Goal: Task Accomplishment & Management: Use online tool/utility

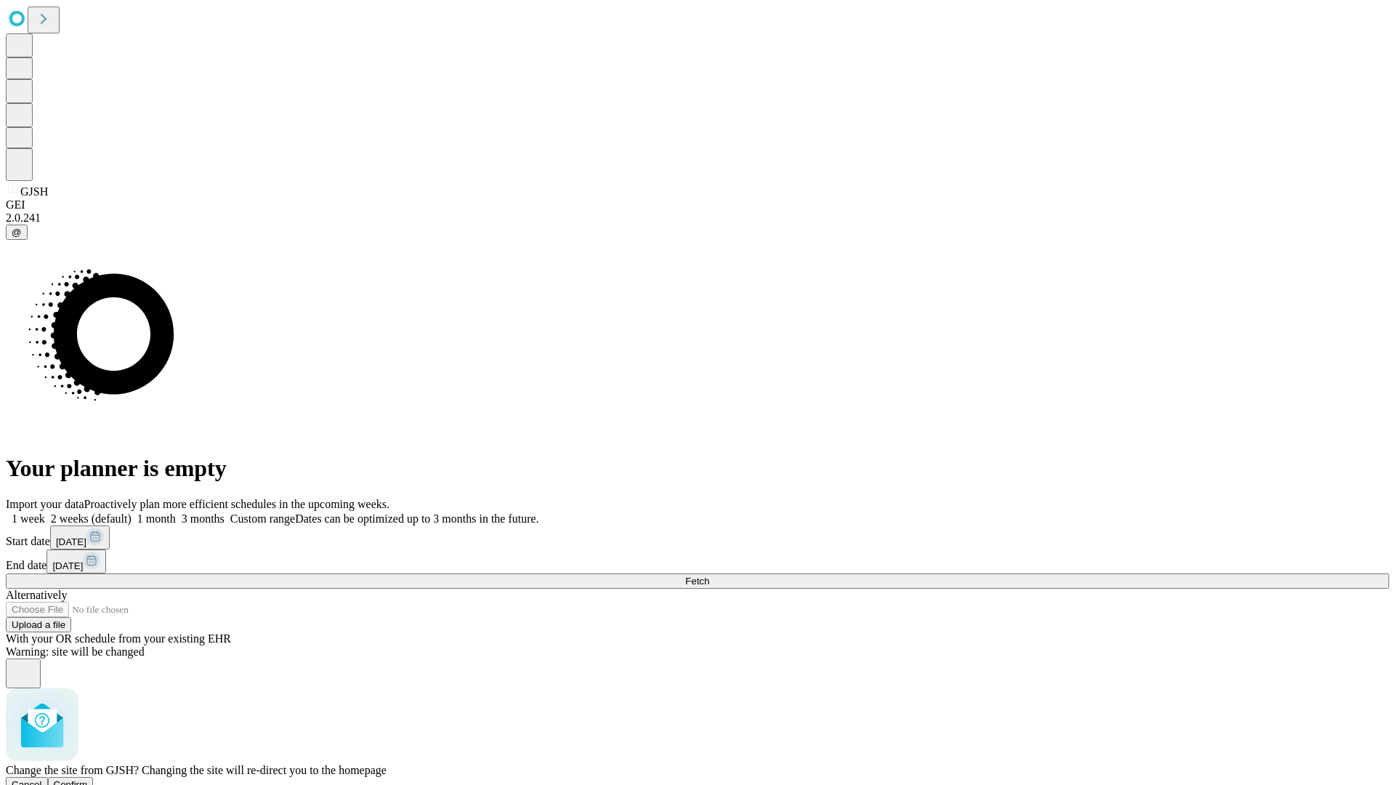
click at [88, 779] on span "Confirm" at bounding box center [71, 784] width 34 height 11
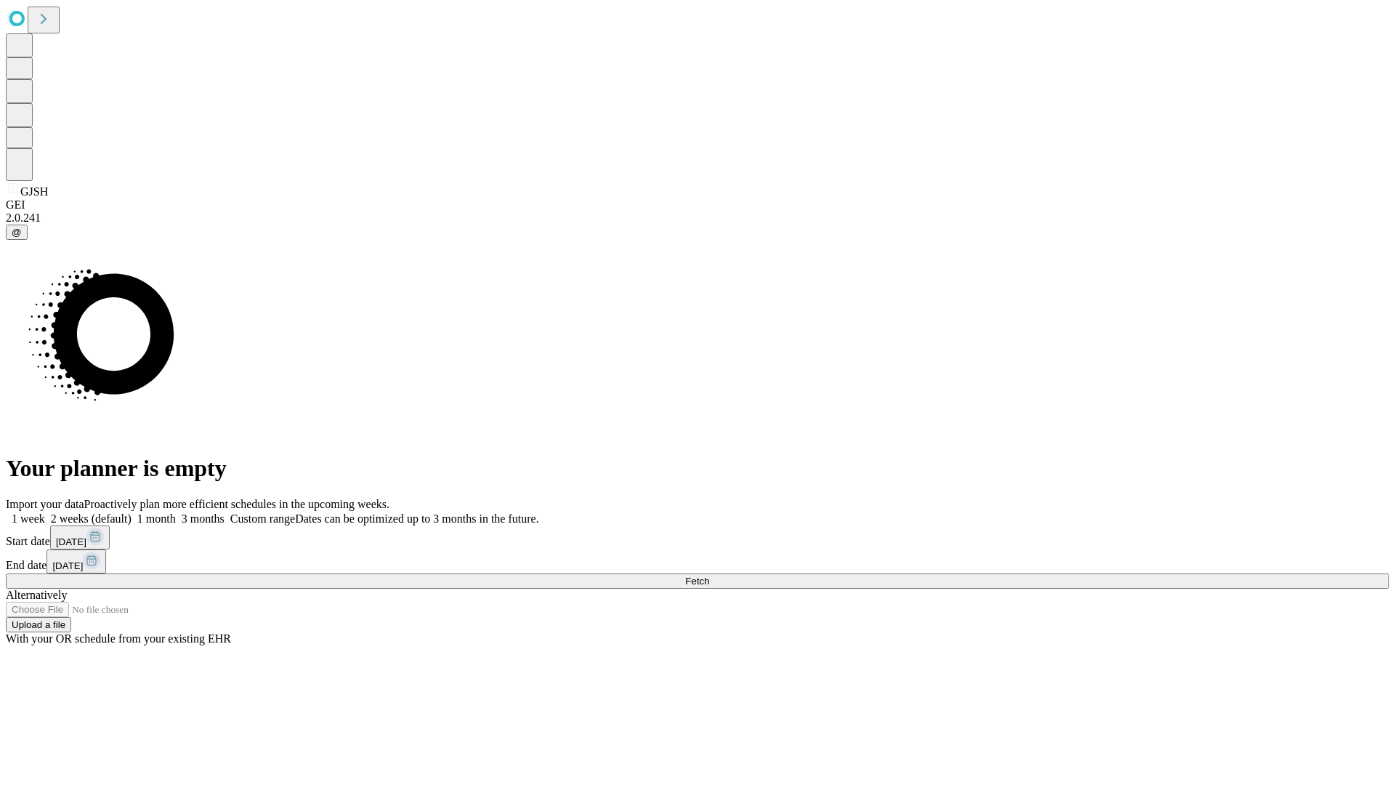
click at [45, 512] on label "1 week" at bounding box center [25, 518] width 39 height 12
click at [709, 576] on span "Fetch" at bounding box center [697, 581] width 24 height 11
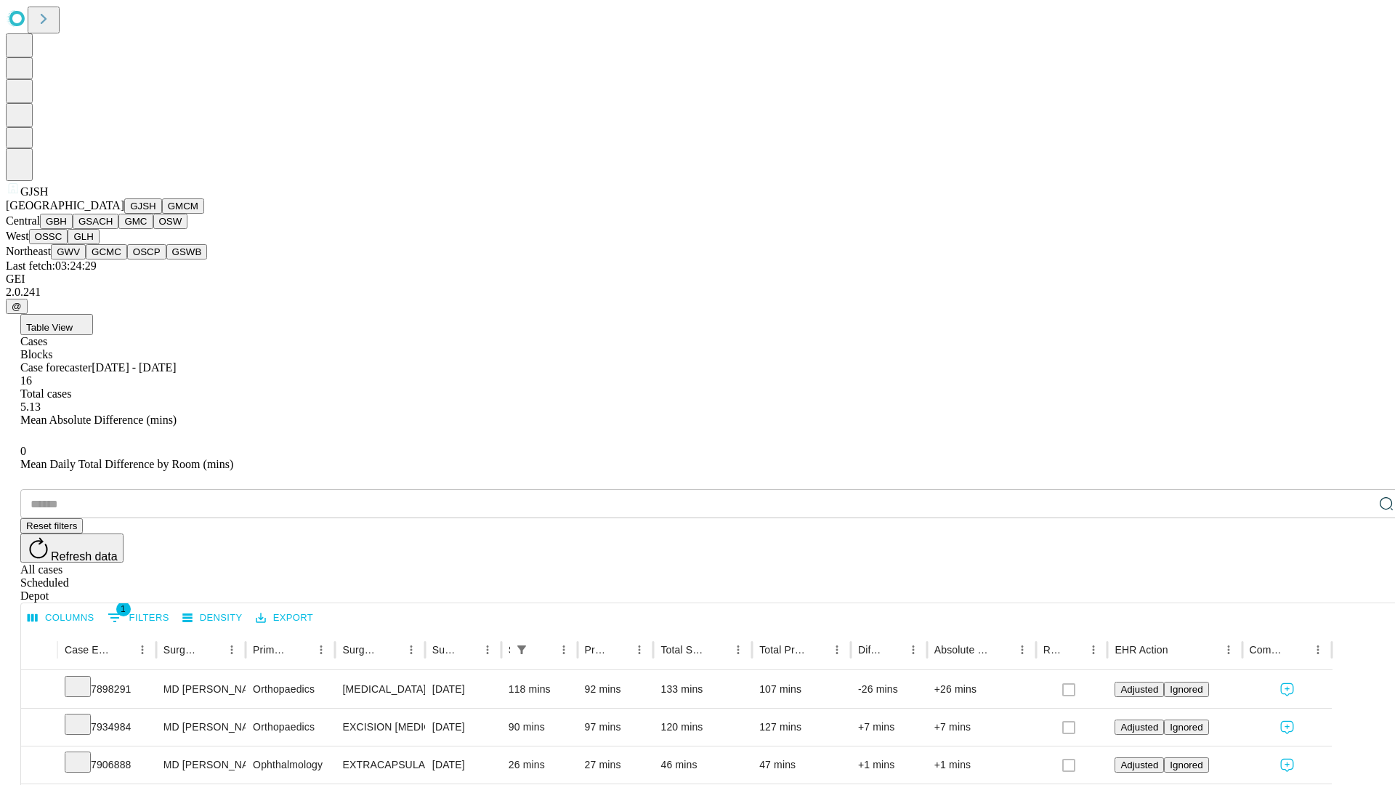
click at [162, 214] on button "GMCM" at bounding box center [183, 205] width 42 height 15
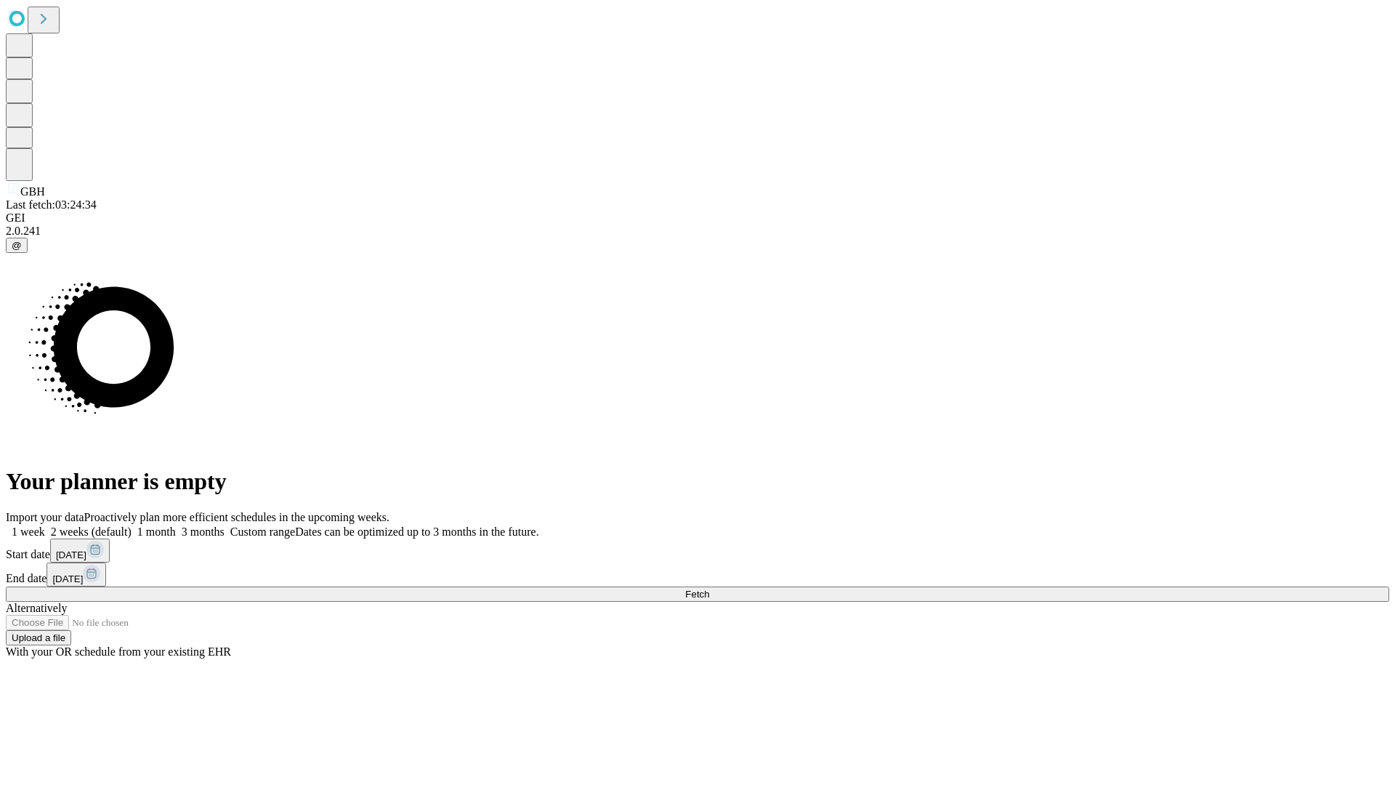
click at [45, 525] on label "1 week" at bounding box center [25, 531] width 39 height 12
click at [709, 589] on span "Fetch" at bounding box center [697, 594] width 24 height 11
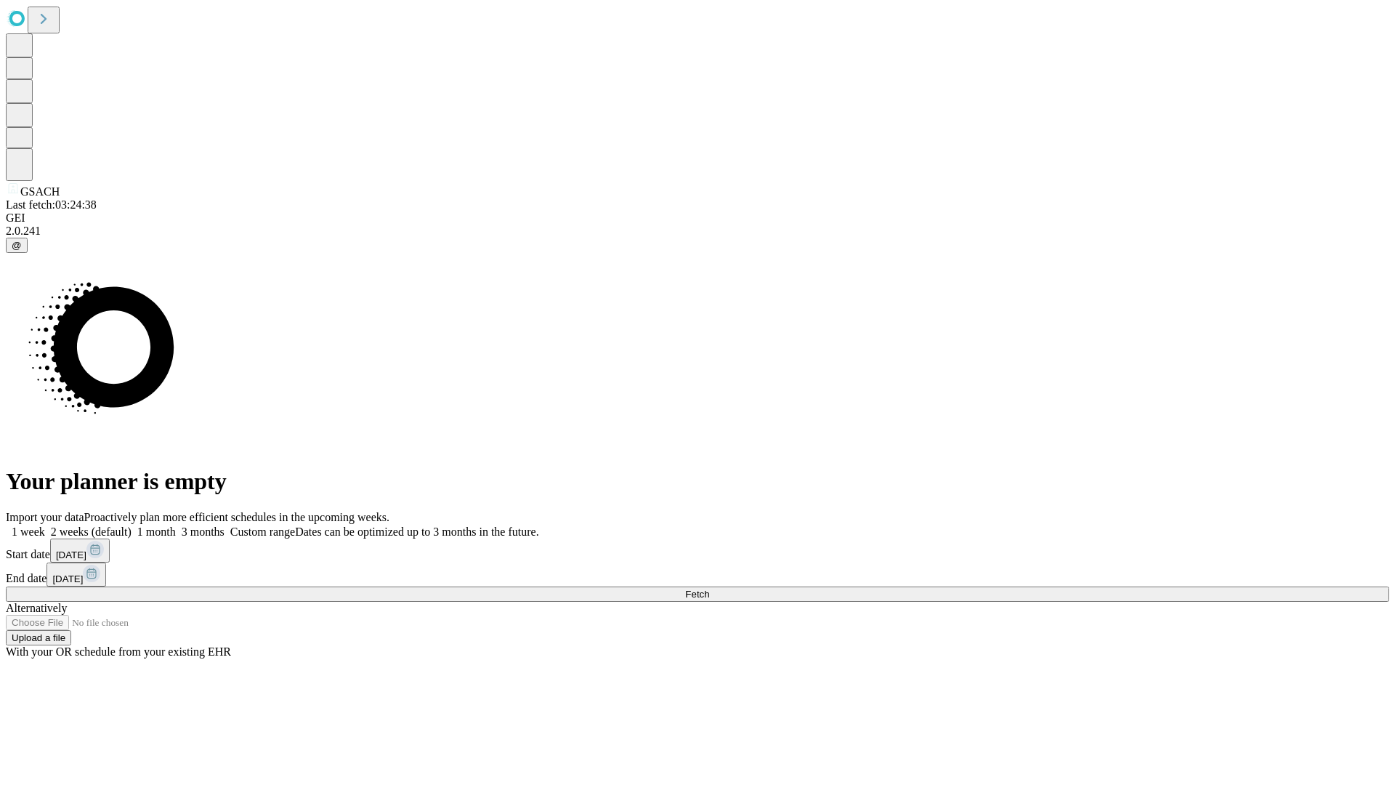
click at [45, 525] on label "1 week" at bounding box center [25, 531] width 39 height 12
click at [709, 589] on span "Fetch" at bounding box center [697, 594] width 24 height 11
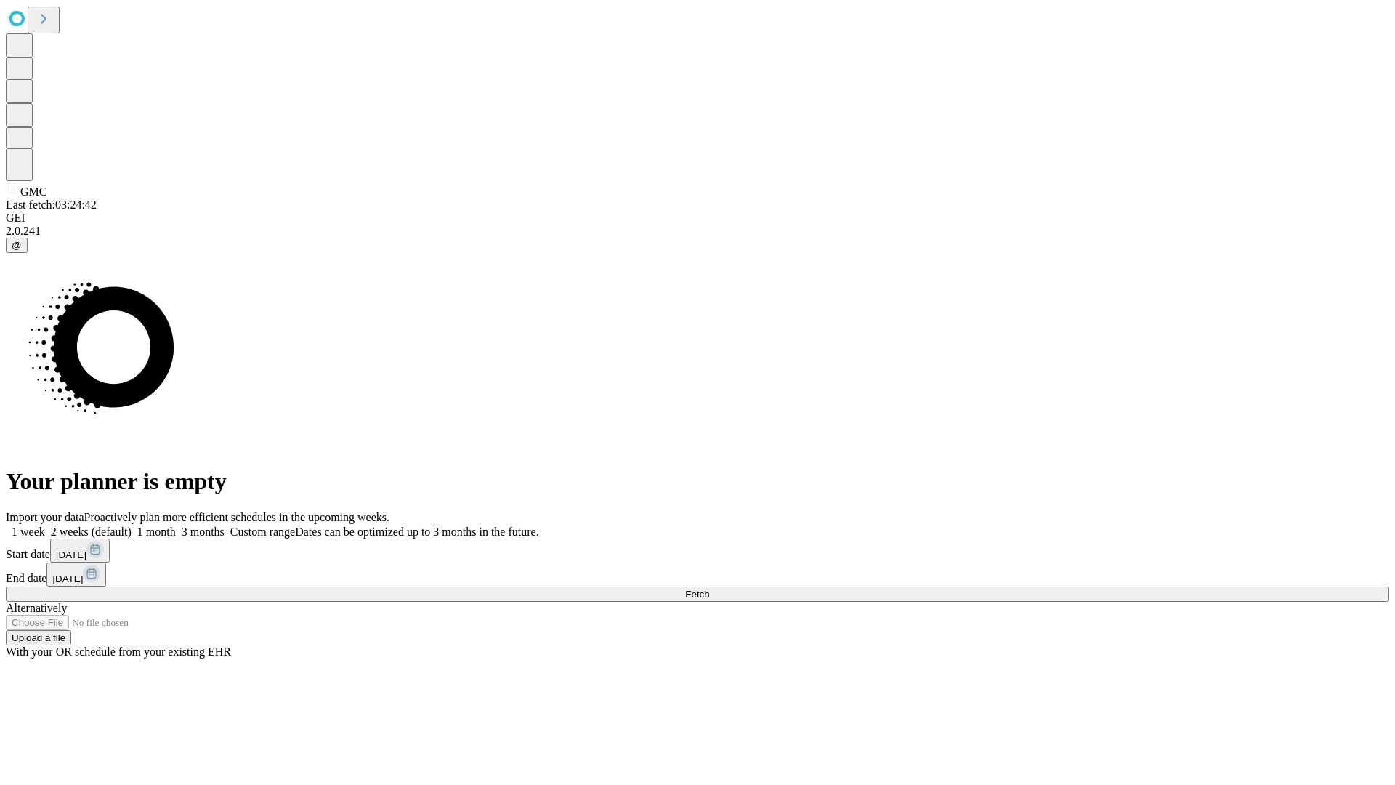
click at [45, 525] on label "1 week" at bounding box center [25, 531] width 39 height 12
click at [709, 589] on span "Fetch" at bounding box center [697, 594] width 24 height 11
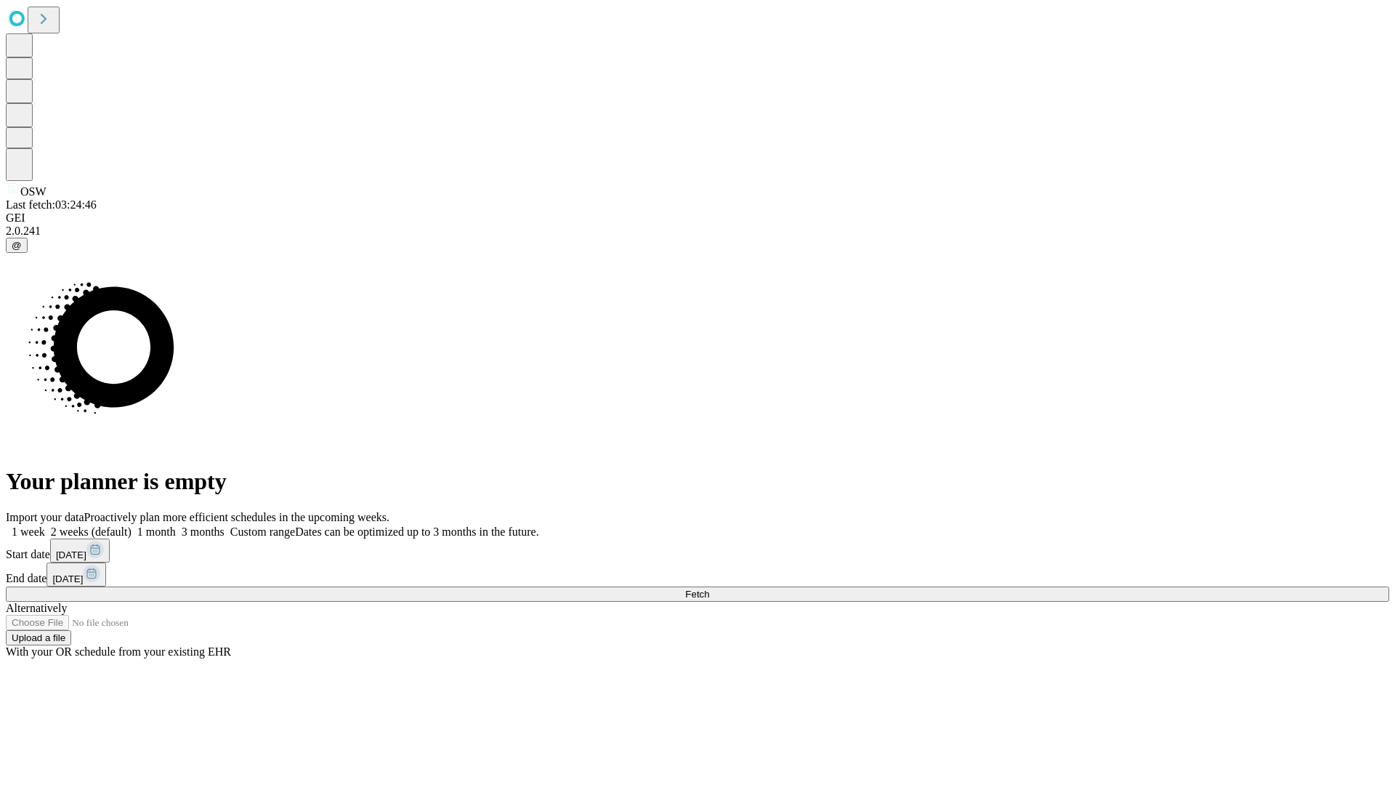
click at [709, 589] on span "Fetch" at bounding box center [697, 594] width 24 height 11
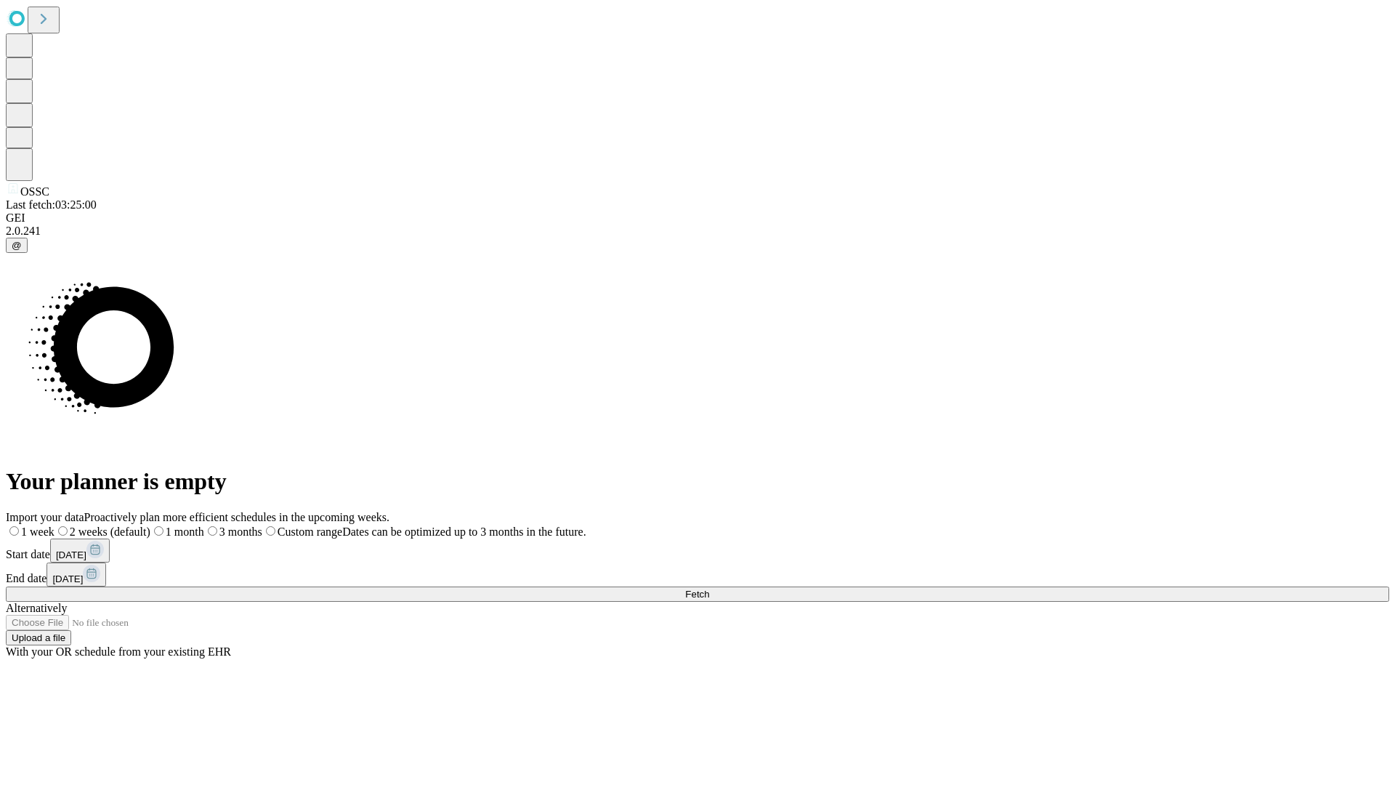
click at [55, 525] on label "1 week" at bounding box center [30, 531] width 49 height 12
click at [709, 589] on span "Fetch" at bounding box center [697, 594] width 24 height 11
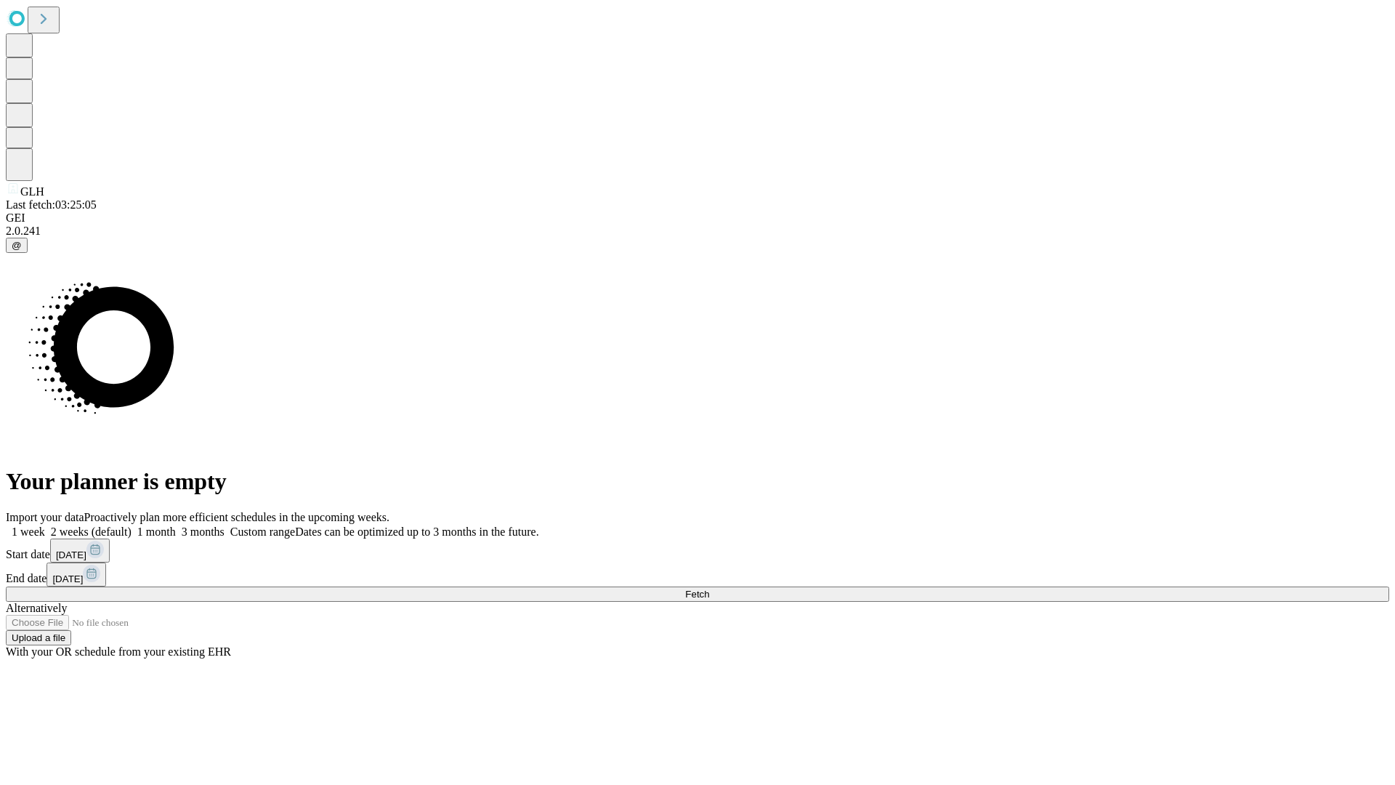
click at [45, 525] on label "1 week" at bounding box center [25, 531] width 39 height 12
click at [709, 589] on span "Fetch" at bounding box center [697, 594] width 24 height 11
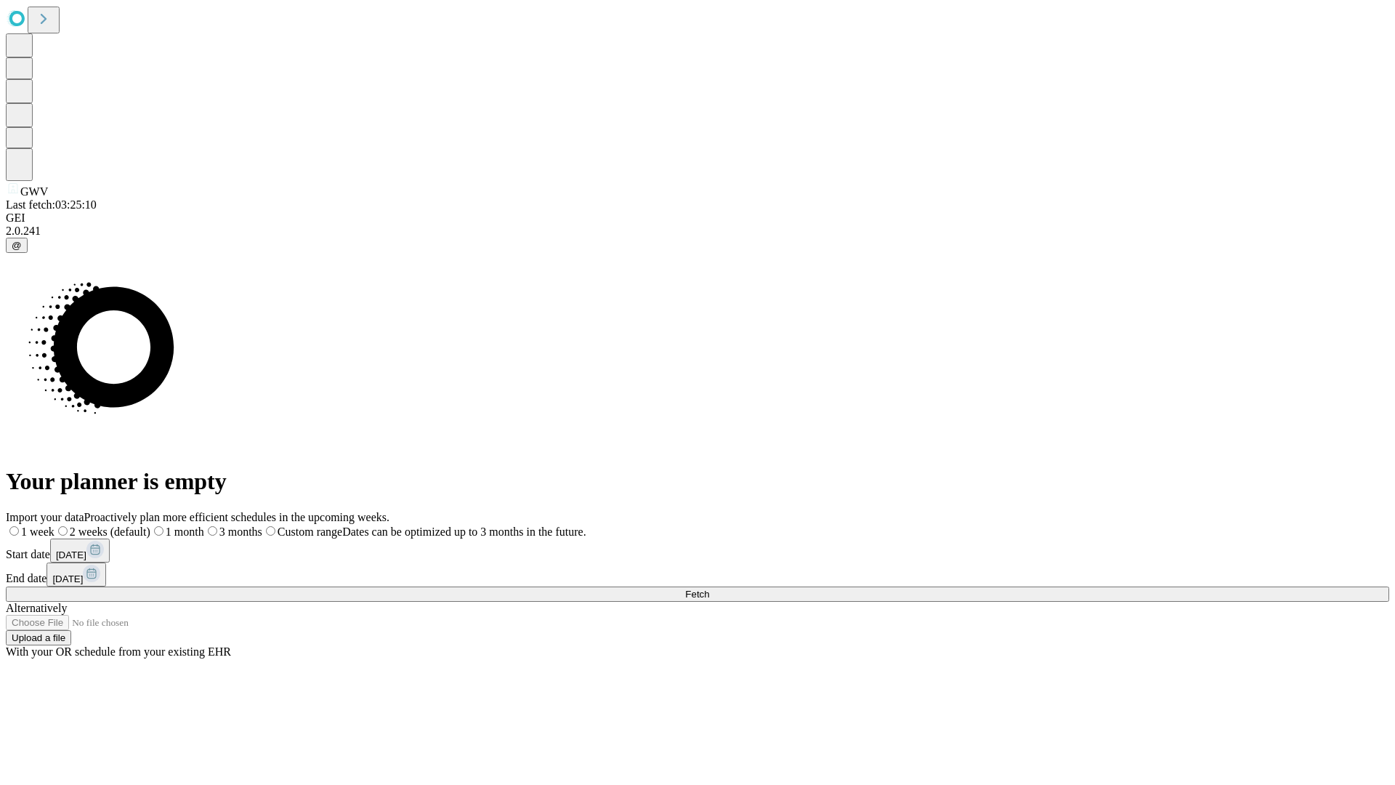
click at [709, 589] on span "Fetch" at bounding box center [697, 594] width 24 height 11
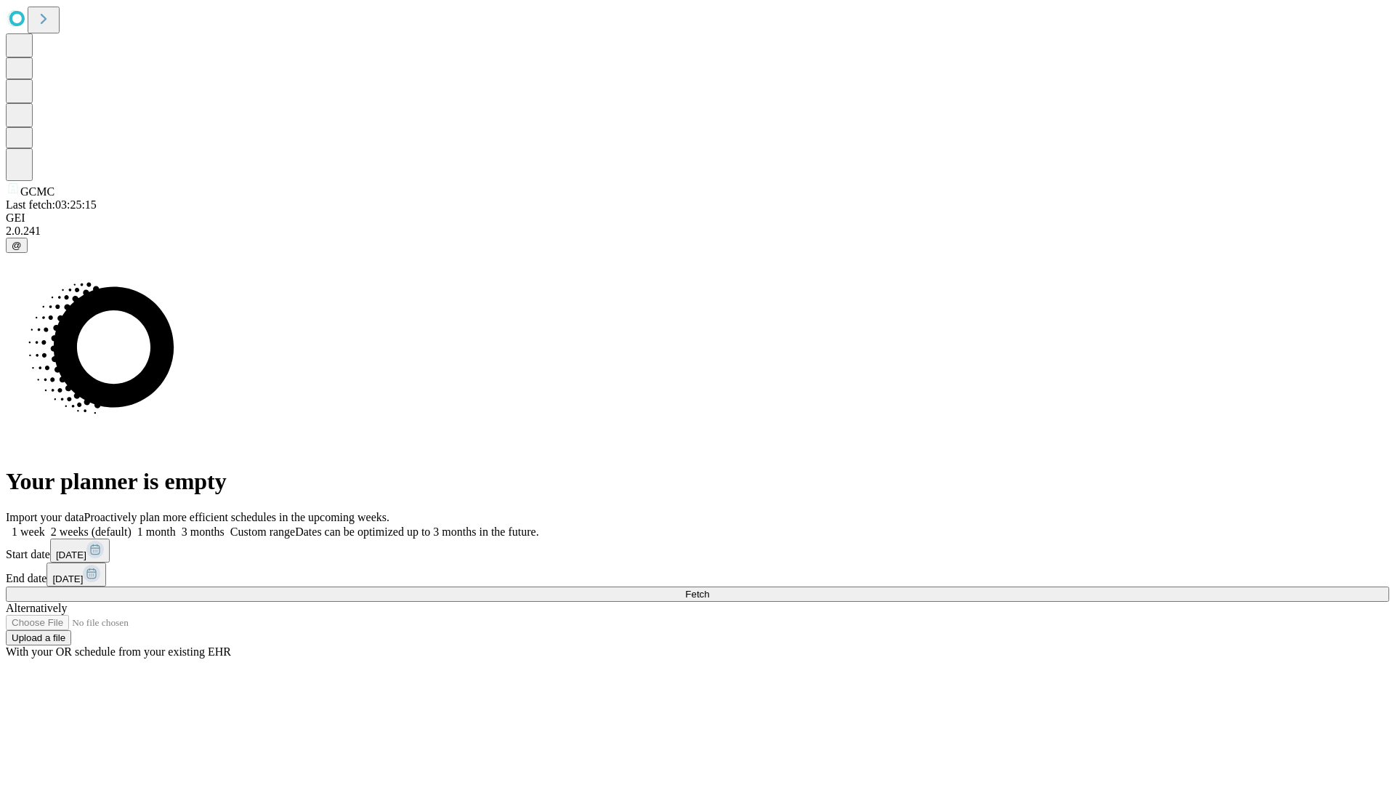
click at [45, 525] on label "1 week" at bounding box center [25, 531] width 39 height 12
click at [709, 589] on span "Fetch" at bounding box center [697, 594] width 24 height 11
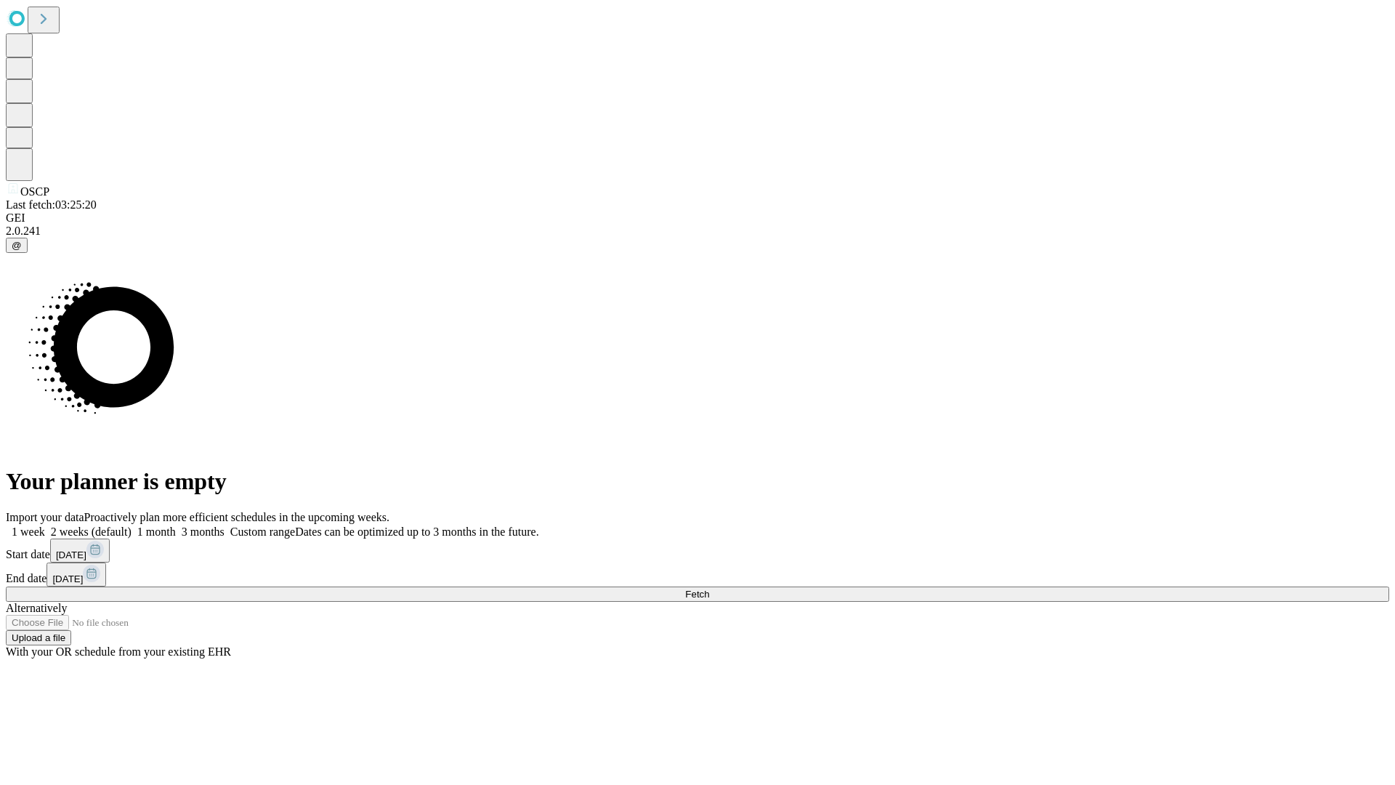
click at [45, 525] on label "1 week" at bounding box center [25, 531] width 39 height 12
click at [709, 589] on span "Fetch" at bounding box center [697, 594] width 24 height 11
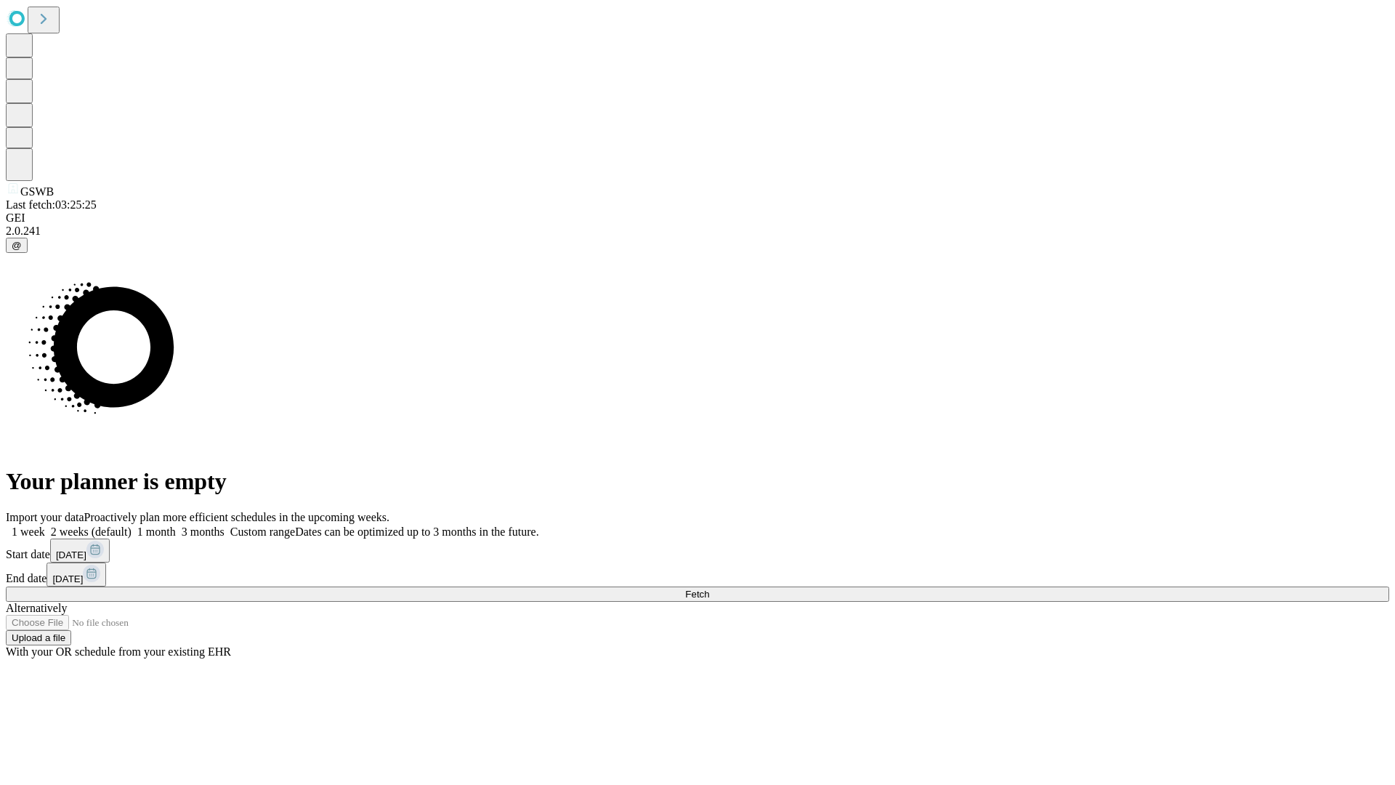
click at [45, 525] on label "1 week" at bounding box center [25, 531] width 39 height 12
click at [709, 589] on span "Fetch" at bounding box center [697, 594] width 24 height 11
